Goal: Task Accomplishment & Management: Manage account settings

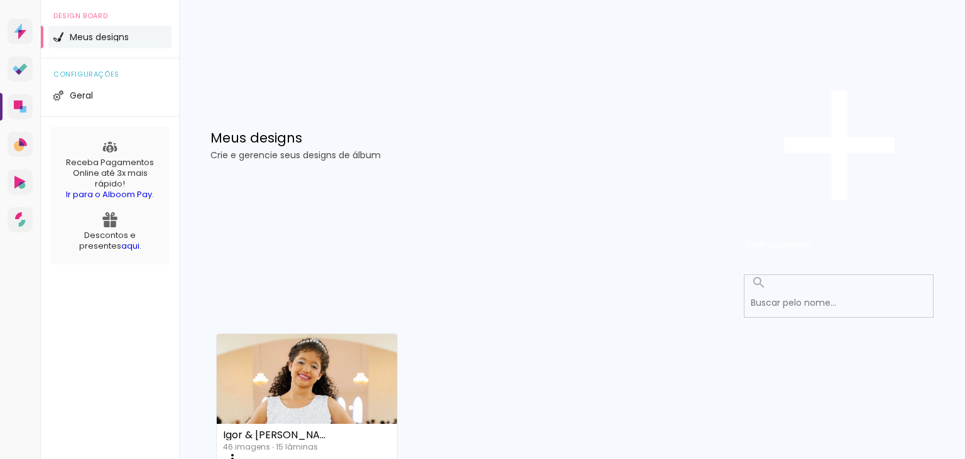
scroll to position [113, 0]
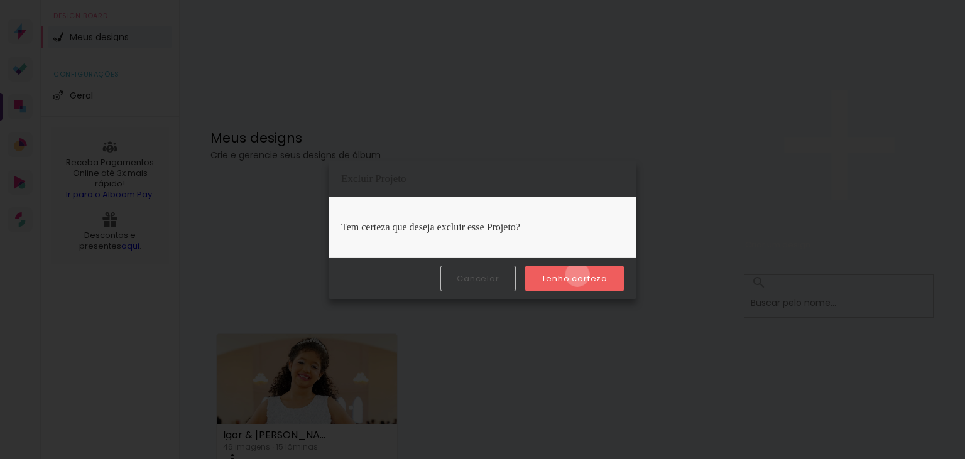
click at [0, 0] on slot "Tenho certeza" at bounding box center [0, 0] width 0 height 0
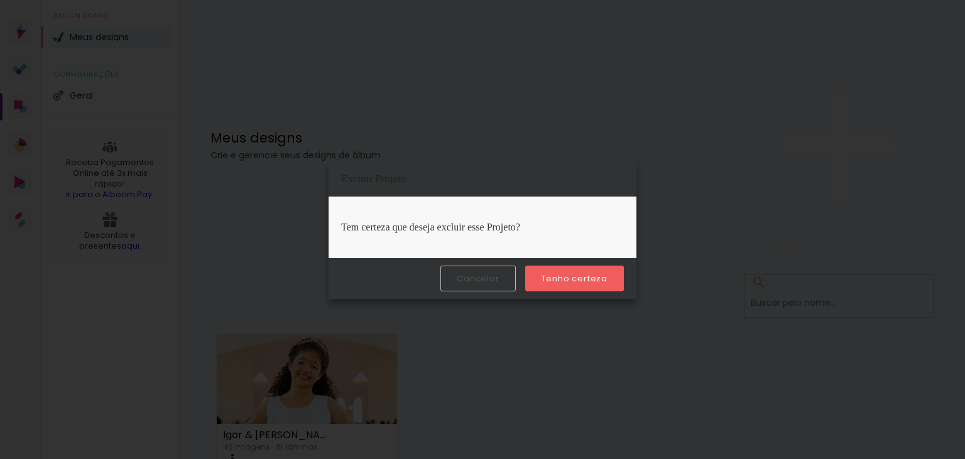
click at [0, 0] on slot "Tenho certeza" at bounding box center [0, 0] width 0 height 0
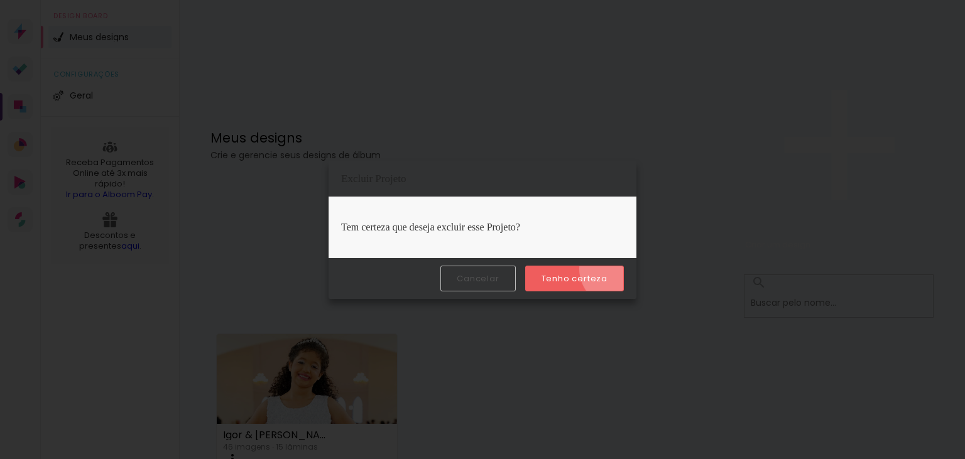
click at [619, 269] on paper-button "Tenho certeza" at bounding box center [574, 279] width 99 height 26
click at [611, 271] on paper-button "Tenho certeza" at bounding box center [574, 279] width 99 height 26
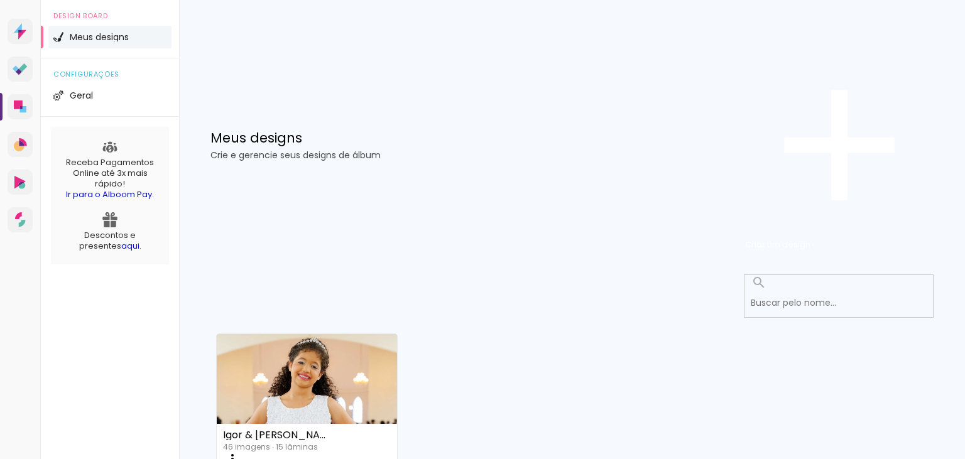
scroll to position [0, 0]
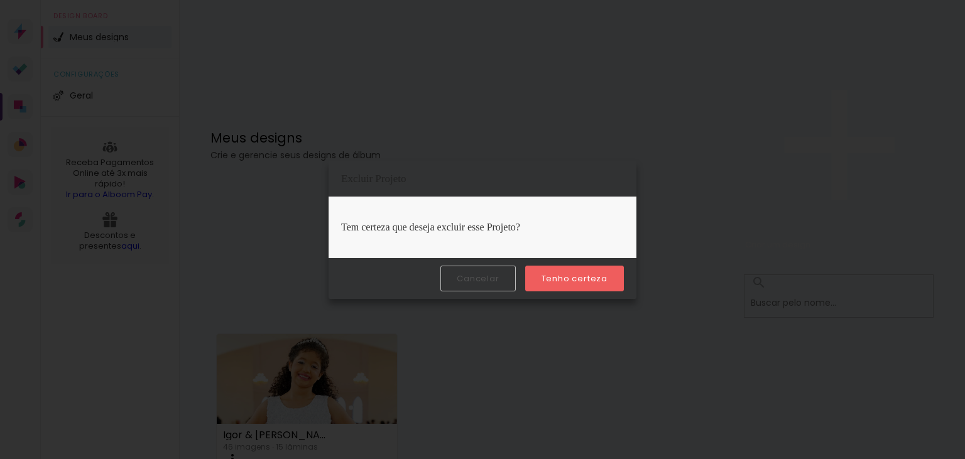
click at [592, 284] on paper-button "Tenho certeza" at bounding box center [574, 279] width 99 height 26
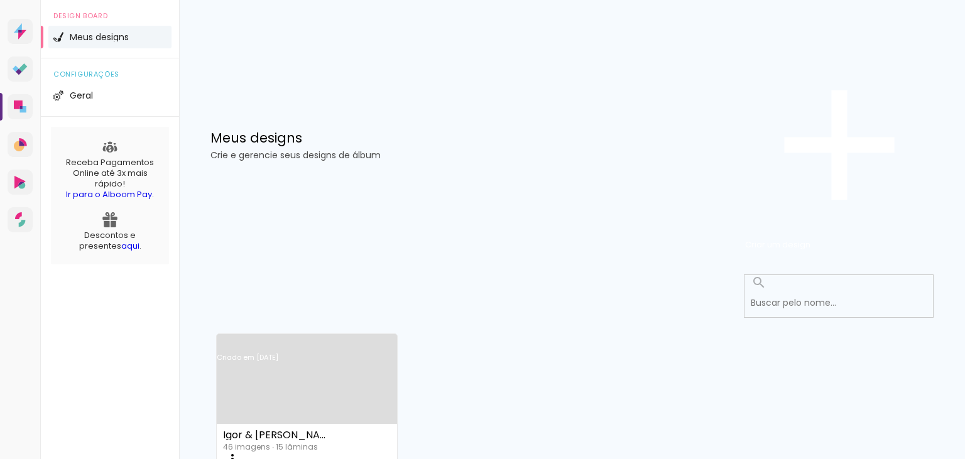
click at [240, 452] on iron-icon at bounding box center [232, 459] width 15 height 15
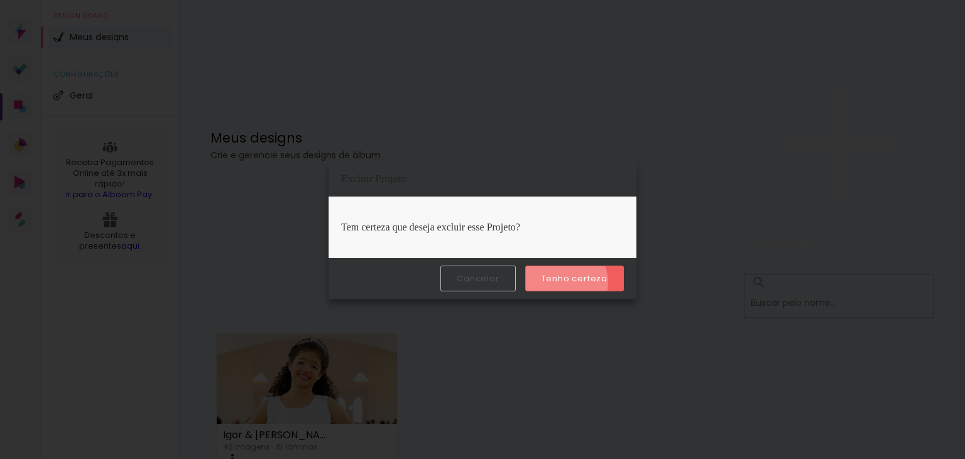
click at [0, 0] on slot "Tenho certeza" at bounding box center [0, 0] width 0 height 0
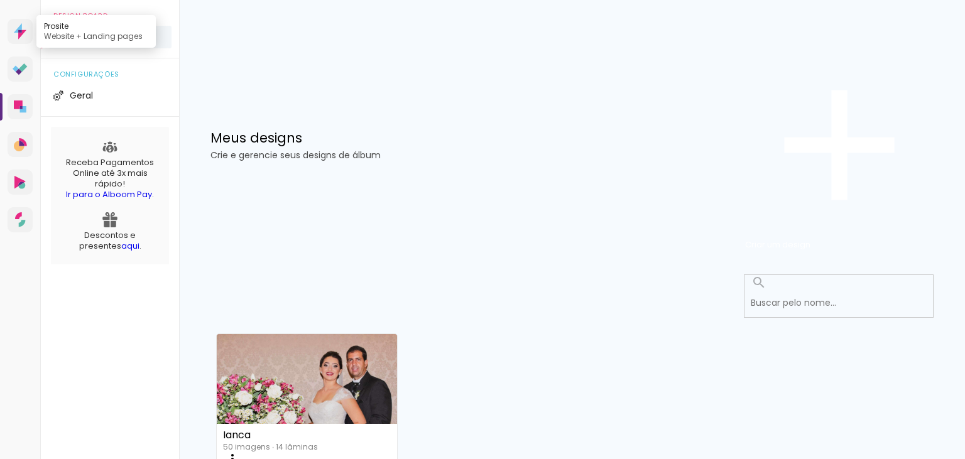
click at [11, 44] on link "Prosite Website + Landing pages" at bounding box center [20, 31] width 25 height 25
